Goal: Task Accomplishment & Management: Use online tool/utility

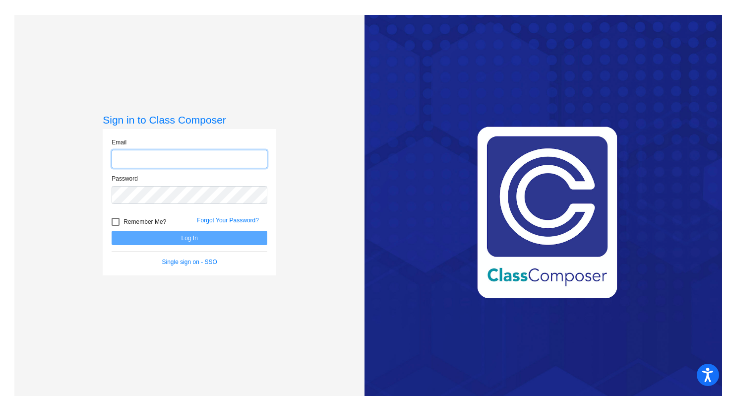
type input "[EMAIL_ADDRESS][DOMAIN_NAME]"
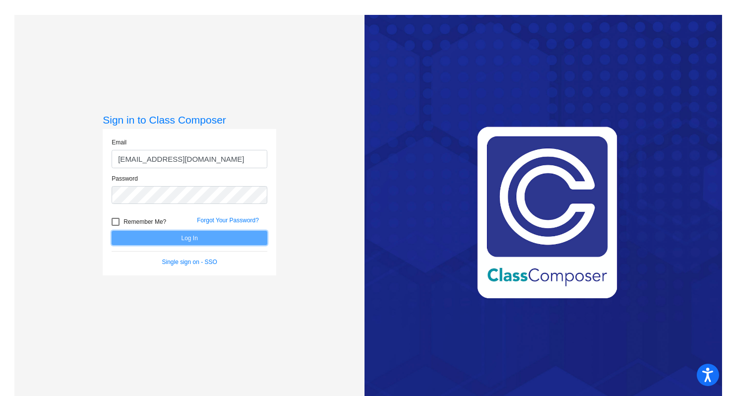
click at [189, 238] on button "Log In" at bounding box center [190, 238] width 156 height 14
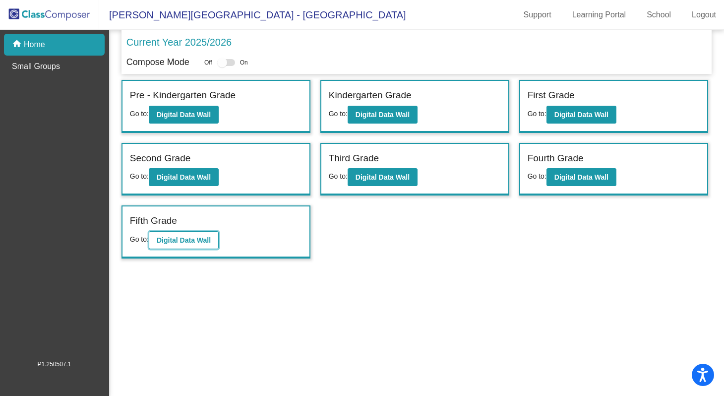
click at [179, 243] on b "Digital Data Wall" at bounding box center [184, 240] width 54 height 8
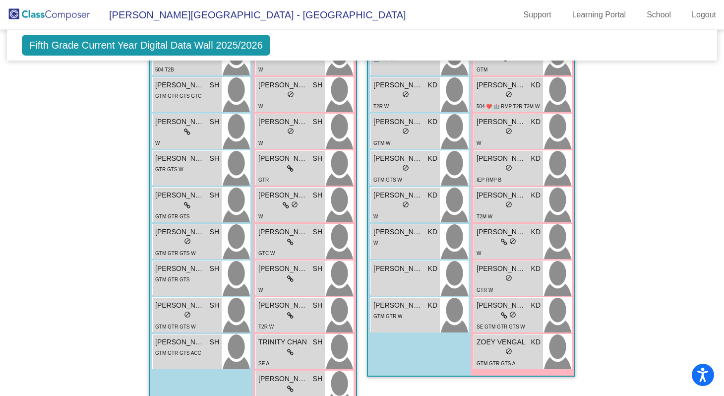
scroll to position [1429, 0]
